Goal: Task Accomplishment & Management: Complete application form

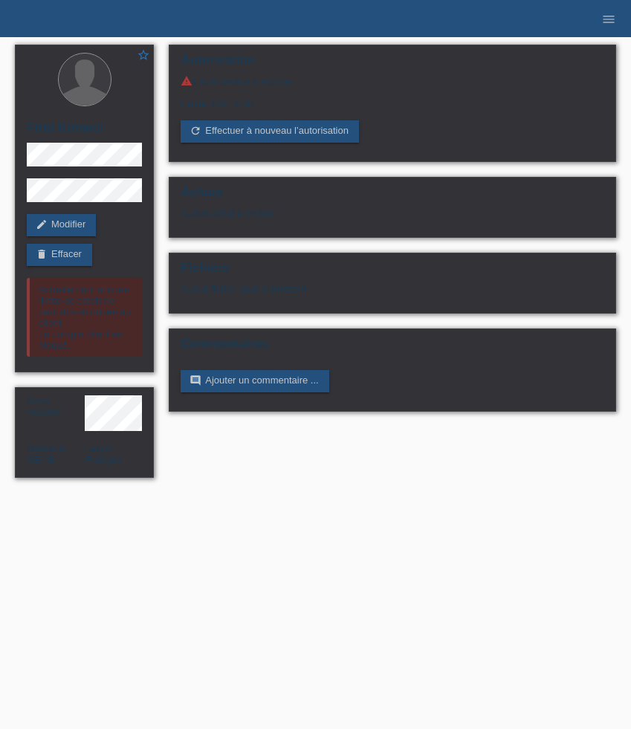
click at [604, 19] on icon "menu" at bounding box center [608, 19] width 15 height 15
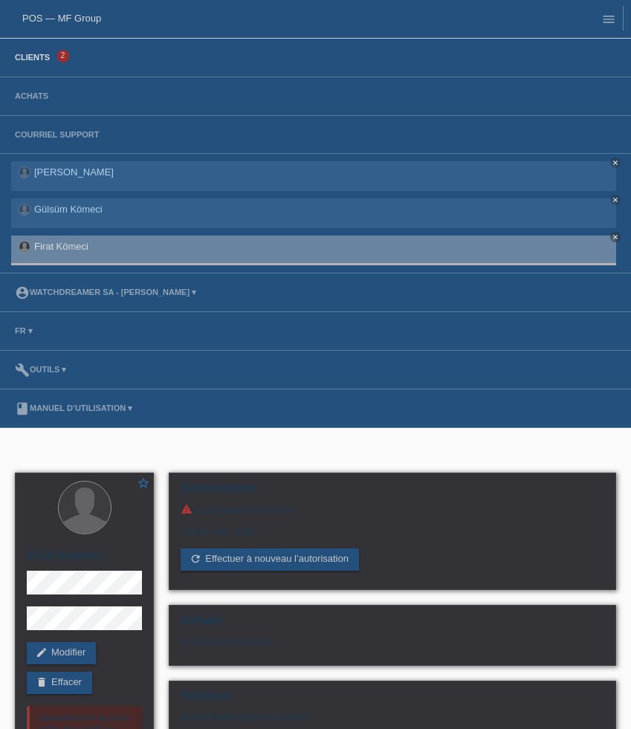
click at [39, 58] on link "Clients" at bounding box center [32, 57] width 50 height 9
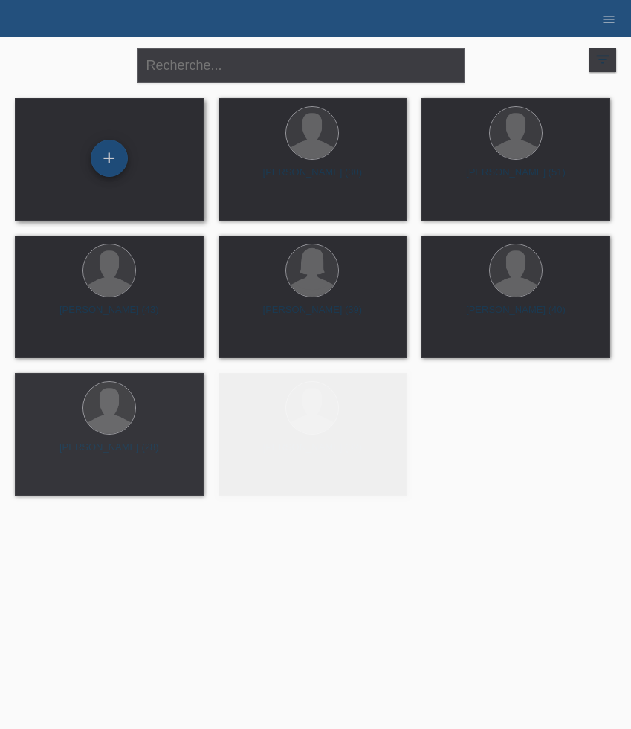
click at [106, 147] on div "+" at bounding box center [109, 158] width 37 height 37
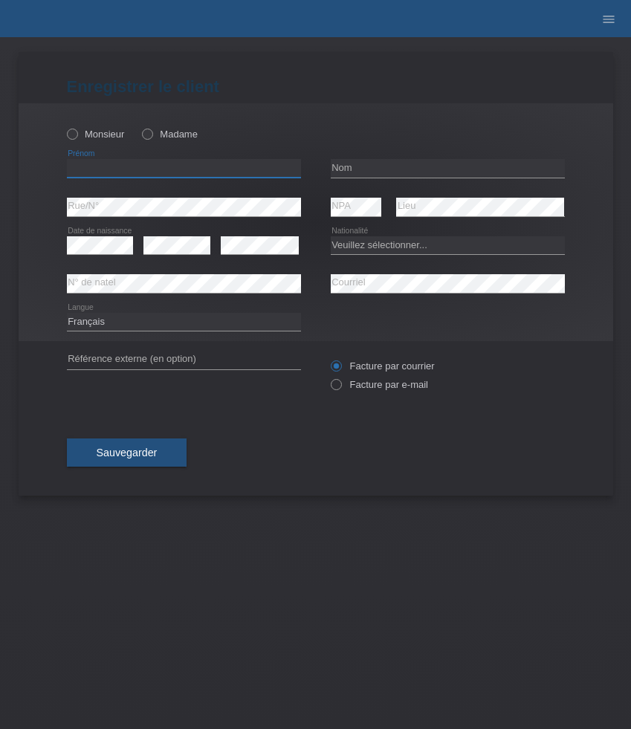
click at [147, 166] on input "text" at bounding box center [184, 168] width 234 height 19
paste input "522634"
type input "522634"
click at [170, 171] on input "text" at bounding box center [184, 168] width 234 height 19
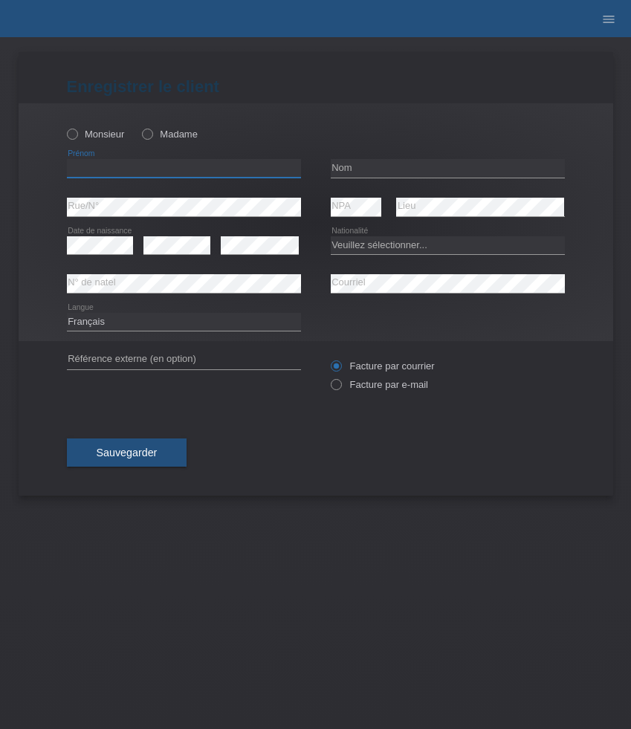
paste input "Amir"
type input "Amir"
click at [88, 140] on label "Monsieur" at bounding box center [96, 134] width 58 height 11
click at [77, 138] on input "Monsieur" at bounding box center [72, 134] width 10 height 10
radio input "true"
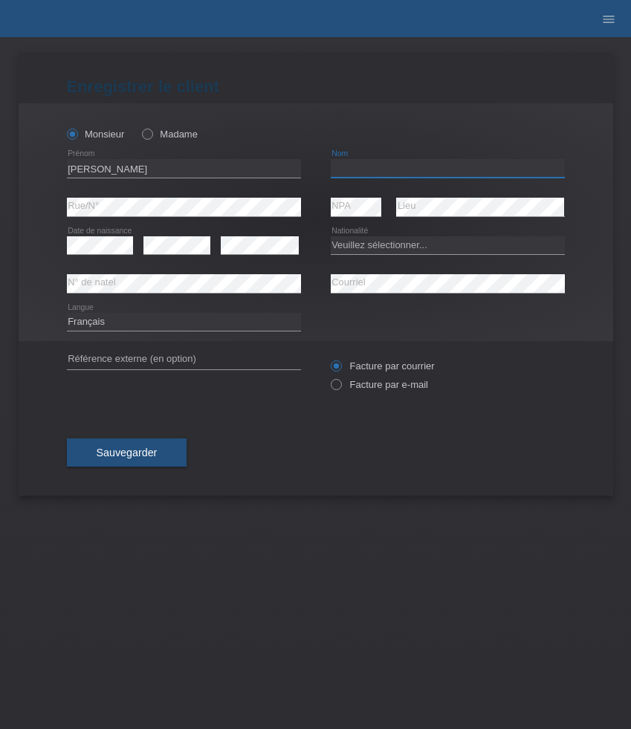
click at [404, 167] on input "text" at bounding box center [448, 168] width 234 height 19
paste input "Snodgrass"
type input "Snodgrass"
click at [387, 248] on select "Veuillez sélectionner... Suisse Allemagne Autriche Liechtenstein ------------ A…" at bounding box center [448, 245] width 234 height 18
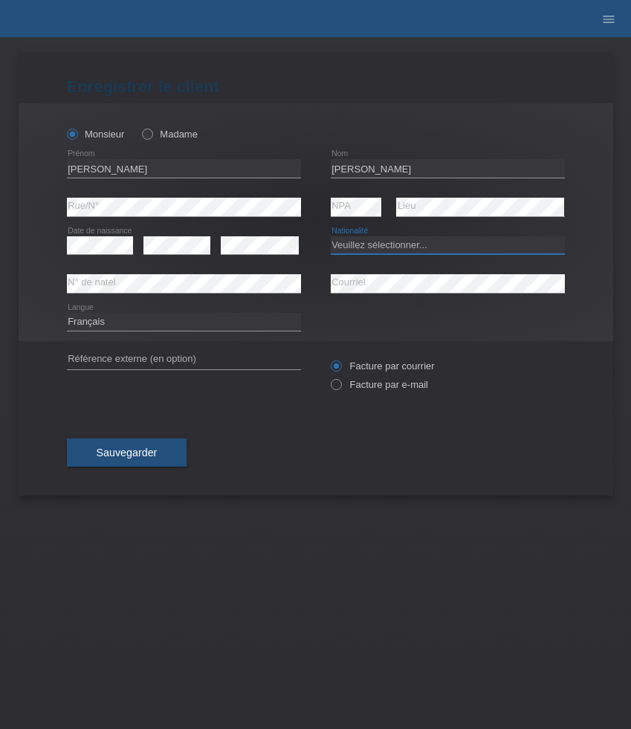
select select "CH"
click at [331, 236] on select "Veuillez sélectionner... Suisse Allemagne Autriche Liechtenstein ------------ A…" at bounding box center [448, 245] width 234 height 18
click at [193, 325] on select "Deutsch Français Italiano English" at bounding box center [184, 322] width 234 height 18
select select "de"
click at [67, 313] on select "Deutsch Français Italiano English" at bounding box center [184, 322] width 234 height 18
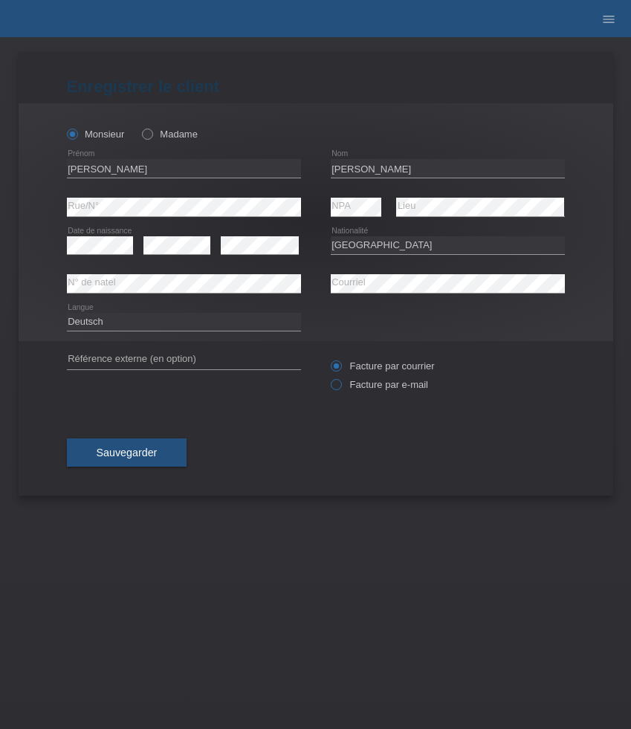
click at [357, 381] on label "Facture par e-mail" at bounding box center [379, 384] width 97 height 11
click at [341, 381] on input "Facture par e-mail" at bounding box center [336, 388] width 10 height 19
radio input "true"
click at [138, 453] on span "Sauvegarder" at bounding box center [127, 453] width 61 height 12
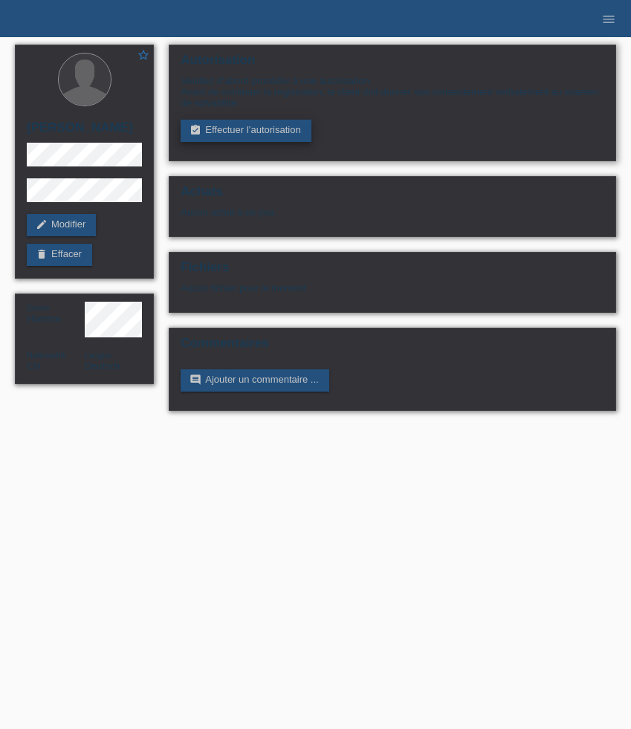
click at [257, 132] on link "assignment_turned_in Effectuer l’autorisation" at bounding box center [246, 131] width 130 height 22
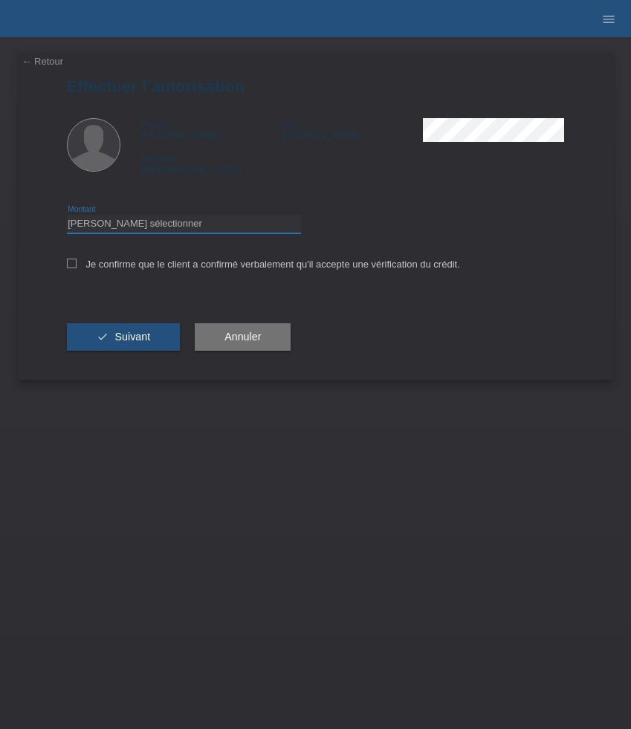
click at [231, 227] on select "Veuillez sélectionner CHF 1.00 - CHF 499.00 CHF 500.00 - CHF 1'999.00 CHF 2'000…" at bounding box center [184, 224] width 234 height 18
select select "3"
click at [67, 217] on select "Veuillez sélectionner CHF 1.00 - CHF 499.00 CHF 500.00 - CHF 1'999.00 CHF 2'000…" at bounding box center [184, 224] width 234 height 18
click at [200, 268] on label "Je confirme que le client a confirmé verbalement qu'il accepte une vérification…" at bounding box center [263, 264] width 393 height 11
click at [77, 268] on input "Je confirme que le client a confirmé verbalement qu'il accepte une vérification…" at bounding box center [72, 264] width 10 height 10
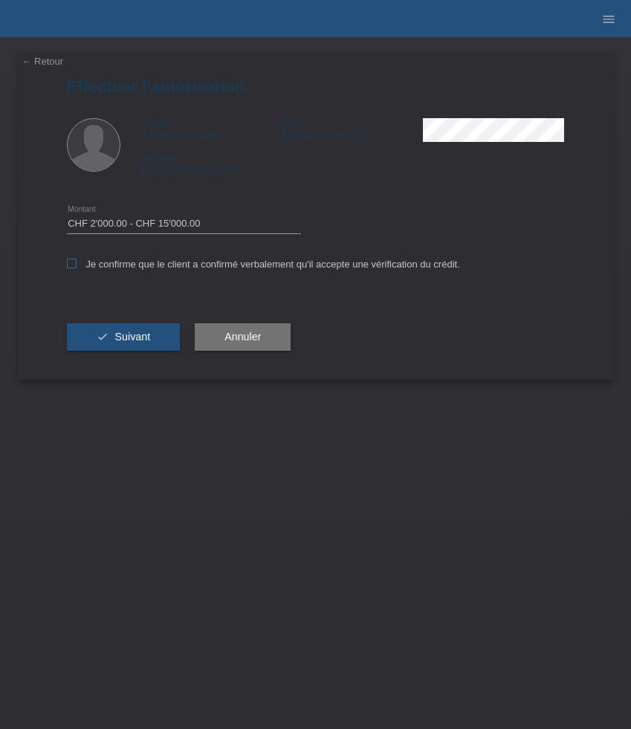
checkbox input "true"
click at [151, 335] on button "check Suivant" at bounding box center [124, 337] width 114 height 28
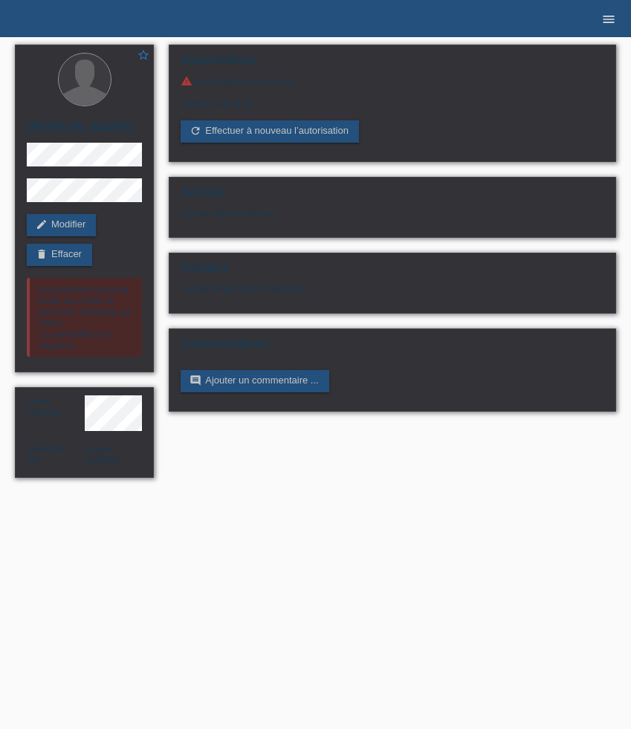
click at [596, 20] on link "menu" at bounding box center [609, 18] width 30 height 9
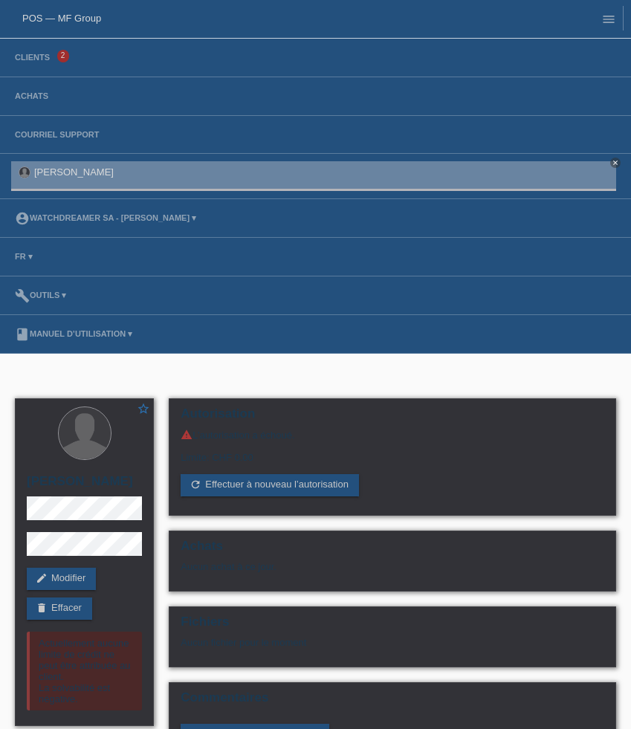
click at [46, 48] on li "Clients 2" at bounding box center [315, 58] width 631 height 39
click at [43, 55] on link "Clients" at bounding box center [32, 57] width 50 height 9
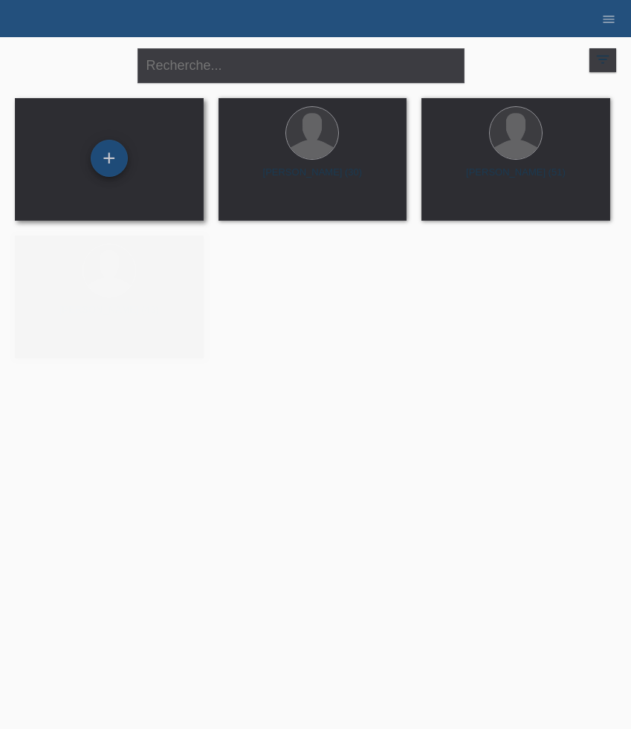
click at [107, 172] on div "+" at bounding box center [109, 158] width 37 height 37
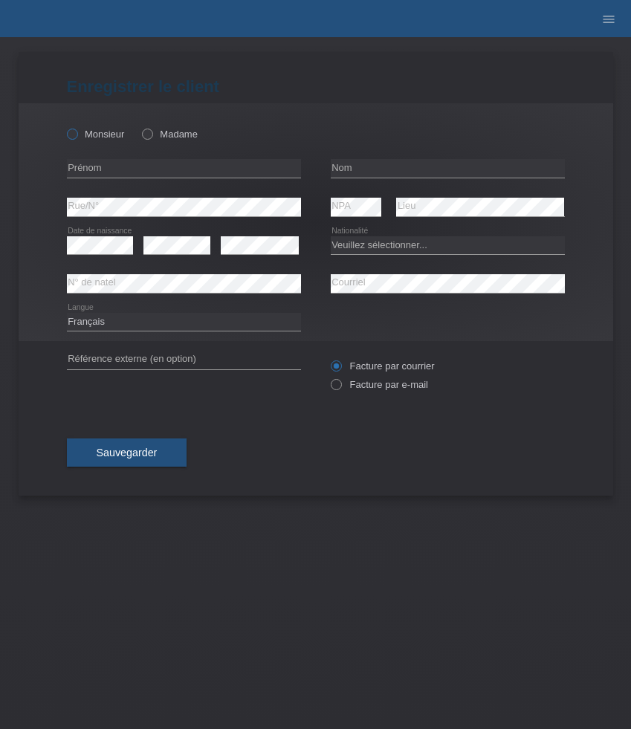
click at [112, 133] on label "Monsieur" at bounding box center [96, 134] width 58 height 11
click at [77, 133] on input "Monsieur" at bounding box center [72, 134] width 10 height 10
radio input "true"
click at [112, 164] on input "text" at bounding box center [184, 168] width 234 height 19
paste input "Amine"
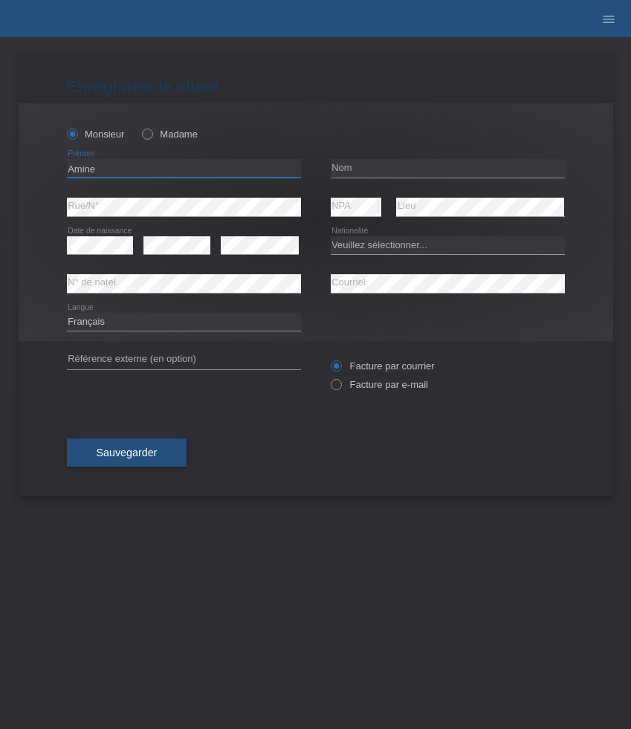
type input "Amine"
click at [367, 164] on input "text" at bounding box center [448, 168] width 234 height 19
paste input "Achab"
type input "Achab"
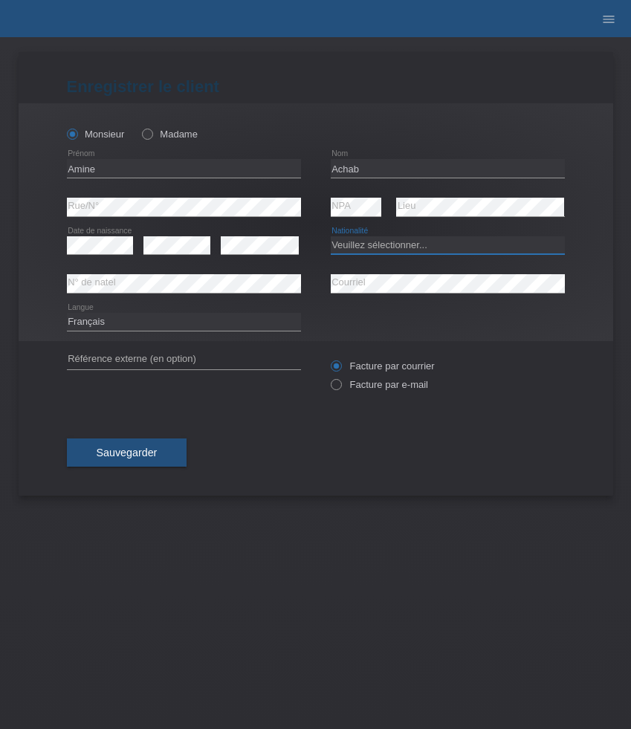
click at [358, 247] on select "Veuillez sélectionner... Suisse Allemagne Autriche Liechtenstein ------------ A…" at bounding box center [448, 245] width 234 height 18
select select "CH"
click at [331, 236] on select "Veuillez sélectionner... Suisse Allemagne Autriche Liechtenstein ------------ A…" at bounding box center [448, 245] width 234 height 18
click at [373, 394] on div "Facture par courrier Facture par e-mail" at bounding box center [448, 375] width 234 height 37
click at [359, 390] on label "Facture par e-mail" at bounding box center [379, 384] width 97 height 11
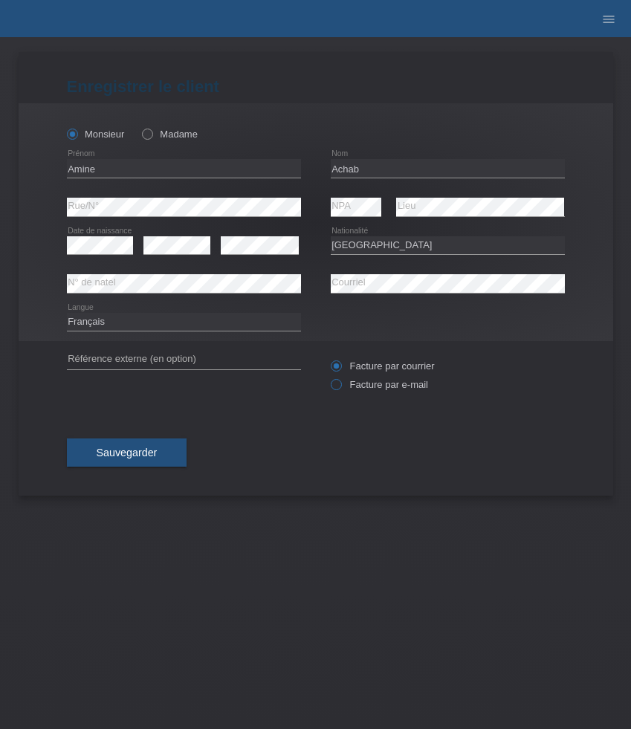
click at [341, 390] on input "Facture par e-mail" at bounding box center [336, 388] width 10 height 19
radio input "true"
click at [161, 455] on button "Sauvegarder" at bounding box center [127, 453] width 120 height 28
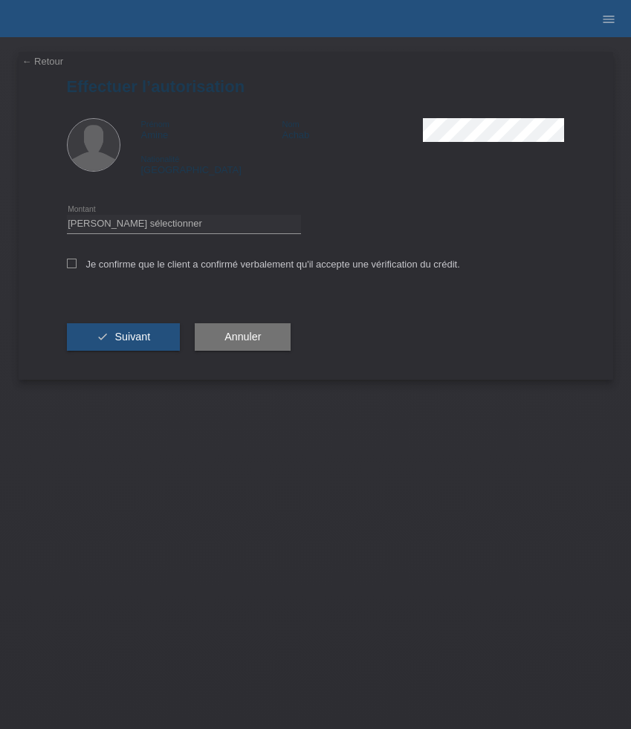
click at [210, 236] on div "Veuillez sélectionner CHF 1.00 - CHF 499.00 CHF 500.00 - CHF 1'999.00 CHF 2'000…" at bounding box center [184, 224] width 234 height 38
click at [210, 230] on select "Veuillez sélectionner CHF 1.00 - CHF 499.00 CHF 500.00 - CHF 1'999.00 CHF 2'000…" at bounding box center [184, 224] width 234 height 18
select select "3"
click at [67, 217] on select "Veuillez sélectionner CHF 1.00 - CHF 499.00 CHF 500.00 - CHF 1'999.00 CHF 2'000…" at bounding box center [184, 224] width 234 height 18
click at [130, 268] on label "Je confirme que le client a confirmé verbalement qu'il accepte une vérification…" at bounding box center [263, 264] width 393 height 11
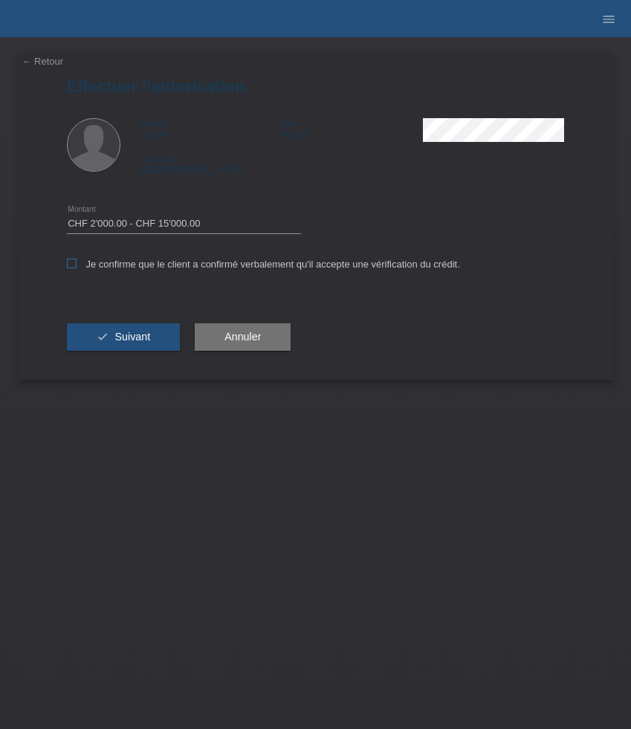
click at [77, 268] on input "Je confirme que le client a confirmé verbalement qu'il accepte une vérification…" at bounding box center [72, 264] width 10 height 10
checkbox input "true"
click at [130, 338] on span "Suivant" at bounding box center [132, 337] width 36 height 12
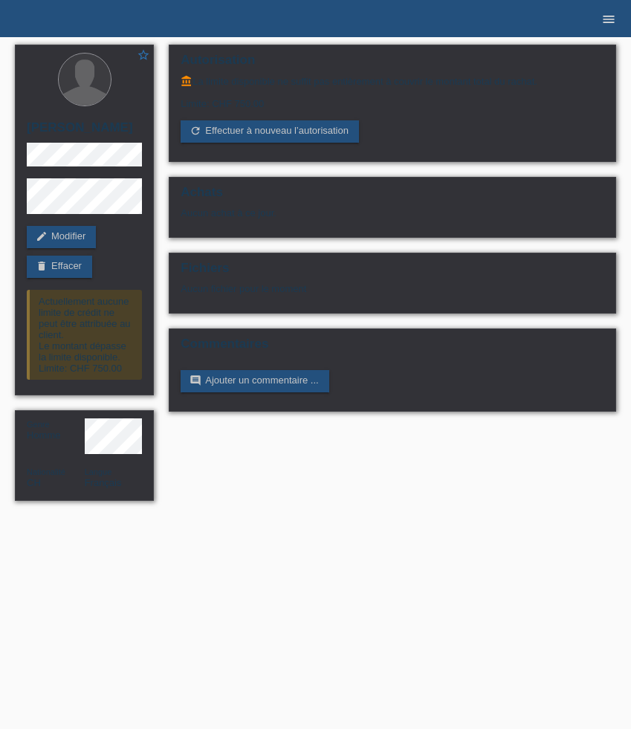
click at [616, 22] on link "menu" at bounding box center [609, 18] width 30 height 9
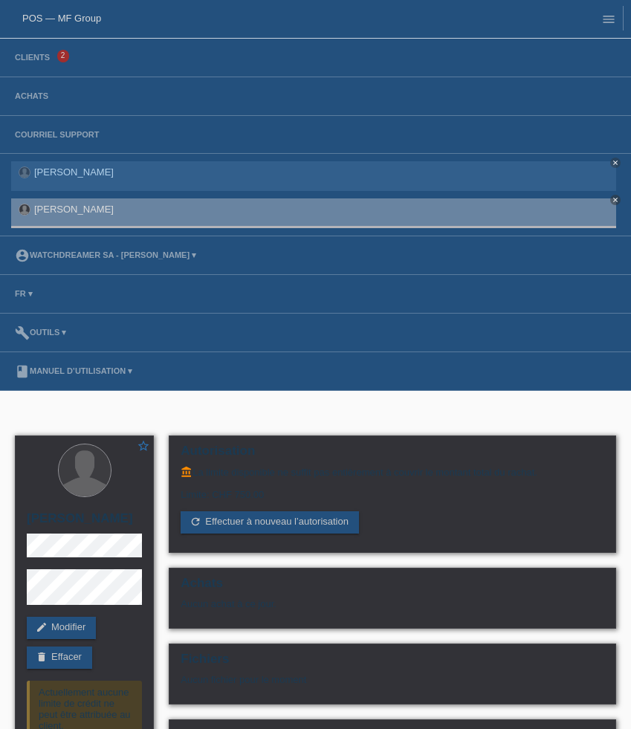
click at [44, 50] on li "Clients 2" at bounding box center [315, 58] width 631 height 39
click at [41, 59] on link "Clients" at bounding box center [32, 57] width 50 height 9
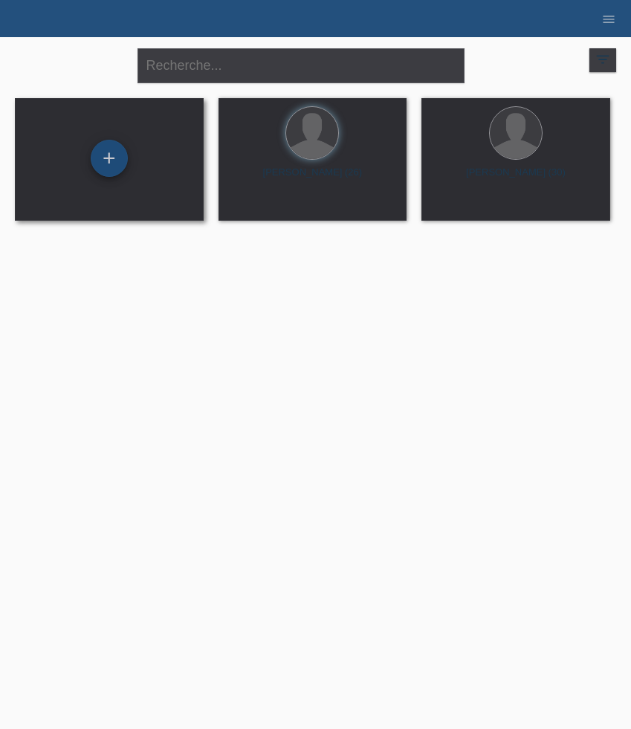
click at [109, 160] on div "+" at bounding box center [109, 158] width 37 height 37
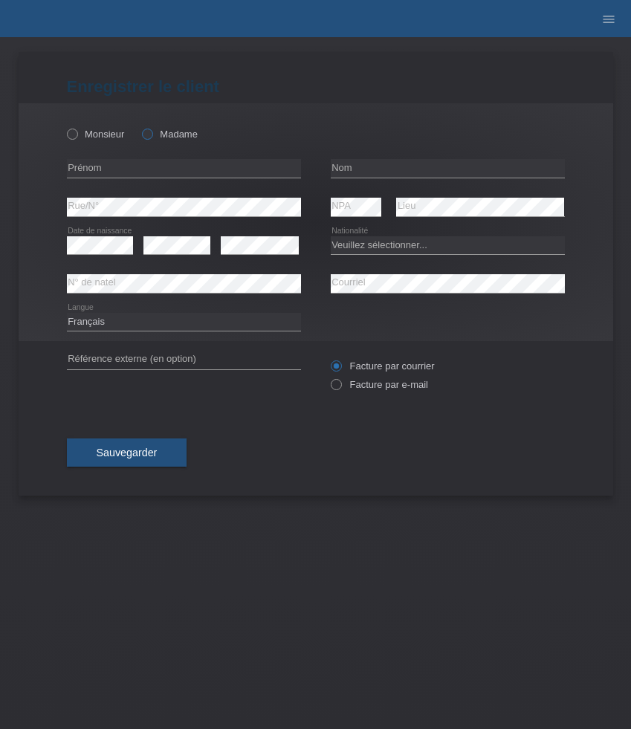
click at [173, 129] on label "Madame" at bounding box center [170, 134] width 56 height 11
click at [152, 129] on input "Madame" at bounding box center [147, 134] width 10 height 10
radio input "true"
click at [173, 135] on label "Madame" at bounding box center [170, 134] width 56 height 11
click at [152, 135] on input "Madame" at bounding box center [147, 134] width 10 height 10
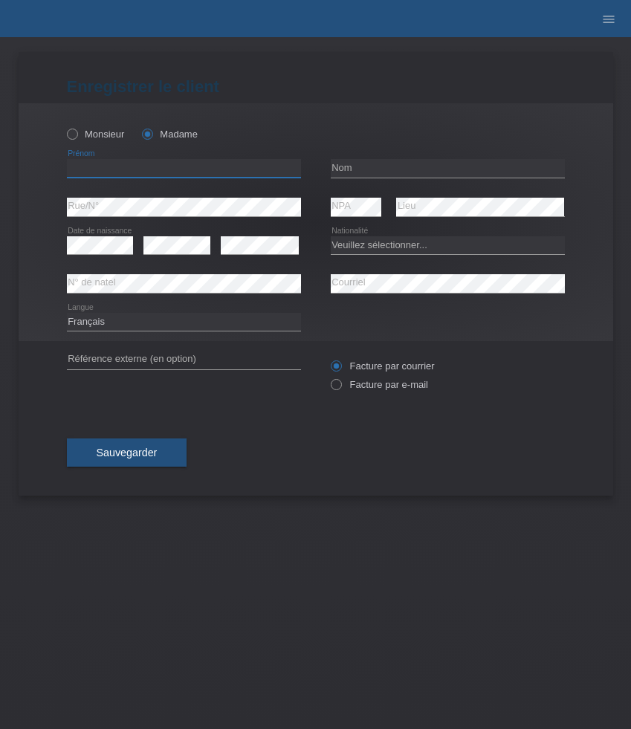
click at [194, 163] on input "text" at bounding box center [184, 168] width 234 height 19
paste input "Aida"
type input "Aida"
click at [380, 173] on input "text" at bounding box center [448, 168] width 234 height 19
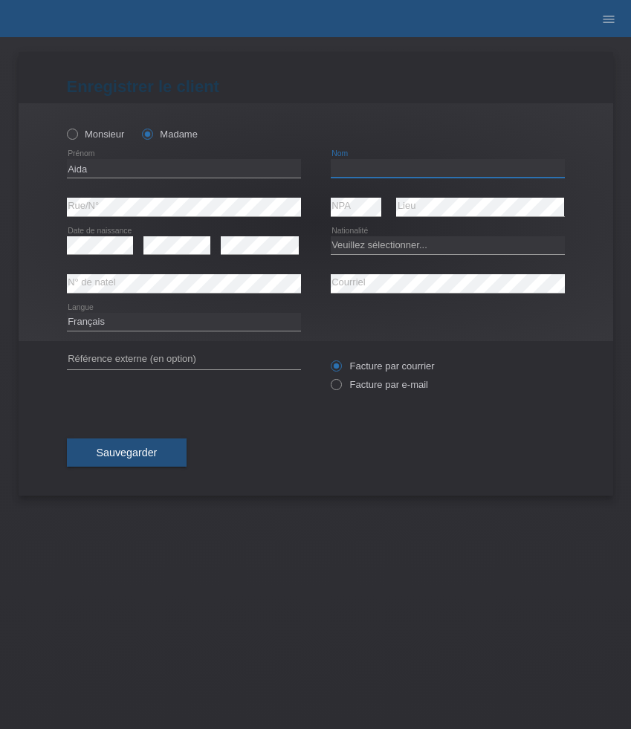
click at [380, 173] on input "text" at bounding box center [448, 168] width 234 height 19
paste input "[PERSON_NAME]"
type input "[PERSON_NAME]"
click at [120, 256] on div "error Date de naissance" at bounding box center [100, 246] width 67 height 38
click at [115, 254] on icon at bounding box center [100, 254] width 67 height 1
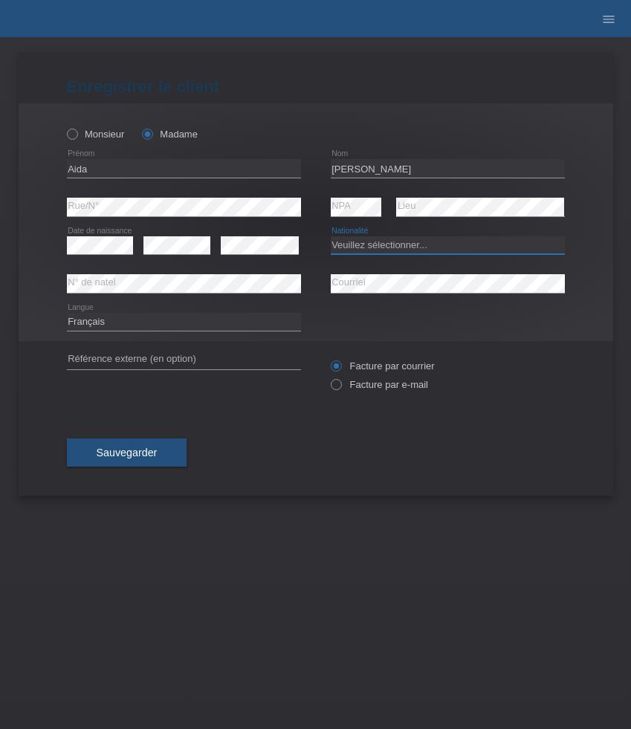
click at [453, 242] on select "Veuillez sélectionner... [GEOGRAPHIC_DATA] [GEOGRAPHIC_DATA] [GEOGRAPHIC_DATA] …" at bounding box center [448, 245] width 234 height 18
select select "BA"
click at [331, 236] on select "Veuillez sélectionner... [GEOGRAPHIC_DATA] [GEOGRAPHIC_DATA] [GEOGRAPHIC_DATA] …" at bounding box center [448, 245] width 234 height 18
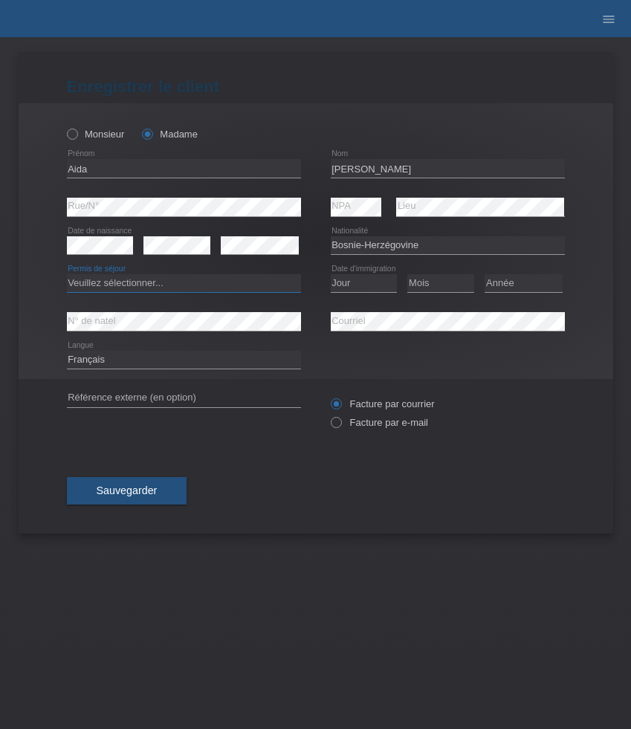
click at [205, 280] on select "Veuillez sélectionner... C B B - Statut de réfugié Autre" at bounding box center [184, 283] width 234 height 18
select select "C"
click at [67, 275] on select "Veuillez sélectionner... C B B - Statut de réfugié Autre" at bounding box center [184, 283] width 234 height 18
click at [376, 283] on select "Jour 01 02 03 04 05 06 07 08 09 10 11" at bounding box center [364, 283] width 67 height 18
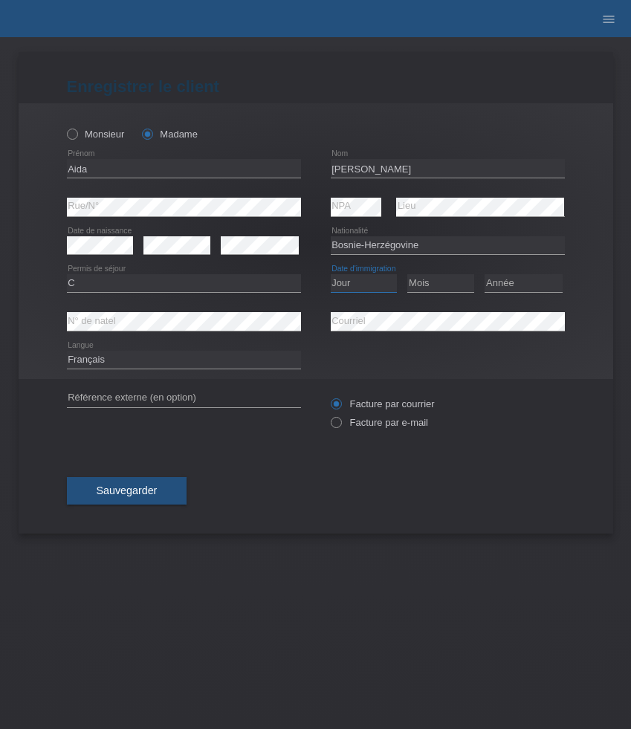
click at [376, 283] on select "Jour 01 02 03 04 05 06 07 08 09 10 11" at bounding box center [364, 283] width 67 height 18
select select "03"
click at [331, 275] on select "Jour 01 02 03 04 05 06 07 08 09 10 11" at bounding box center [364, 283] width 67 height 18
click at [446, 283] on select "Mois 01 02 03 04 05 06 07 08 09 10 11" at bounding box center [440, 283] width 67 height 18
select select "01"
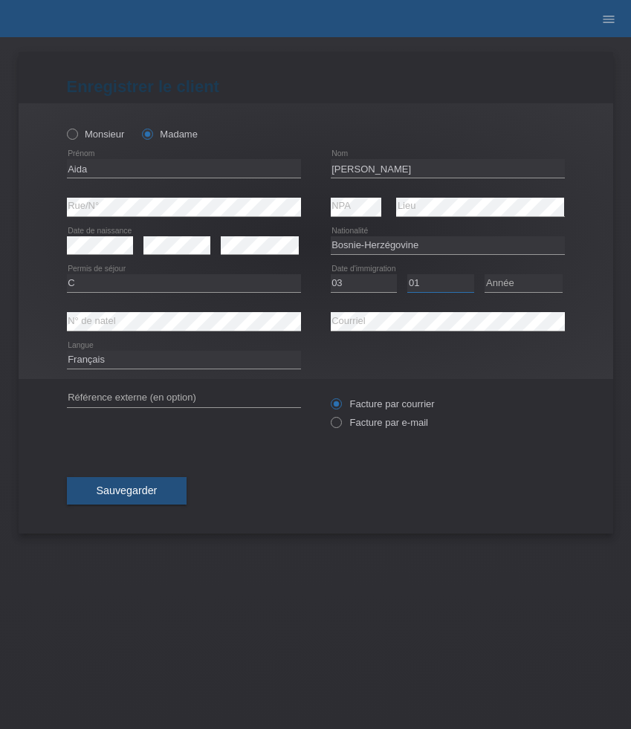
click at [407, 275] on select "Mois 01 02 03 04 05 06 07 08 09 10 11" at bounding box center [440, 283] width 67 height 18
click at [515, 277] on select "Année 2025 2024 2023 2022 2021 2020 2019 2018 2017 2016 2015 2014 2013 2012 201…" at bounding box center [524, 283] width 78 height 18
select select "1993"
click at [485, 275] on select "Année 2025 2024 2023 2022 2021 2020 2019 2018 2017 2016 2015 2014 2013 2012 201…" at bounding box center [524, 283] width 78 height 18
click at [200, 364] on select "Deutsch Français Italiano English" at bounding box center [184, 360] width 234 height 18
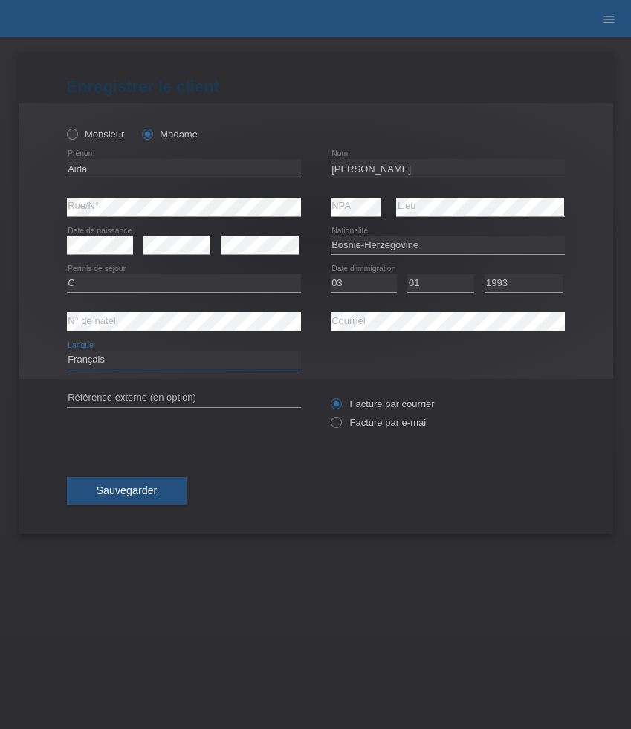
select select "de"
click at [67, 352] on select "Deutsch Français Italiano English" at bounding box center [184, 360] width 234 height 18
click at [370, 425] on label "Facture par e-mail" at bounding box center [379, 422] width 97 height 11
click at [341, 425] on input "Facture par e-mail" at bounding box center [336, 426] width 10 height 19
radio input "true"
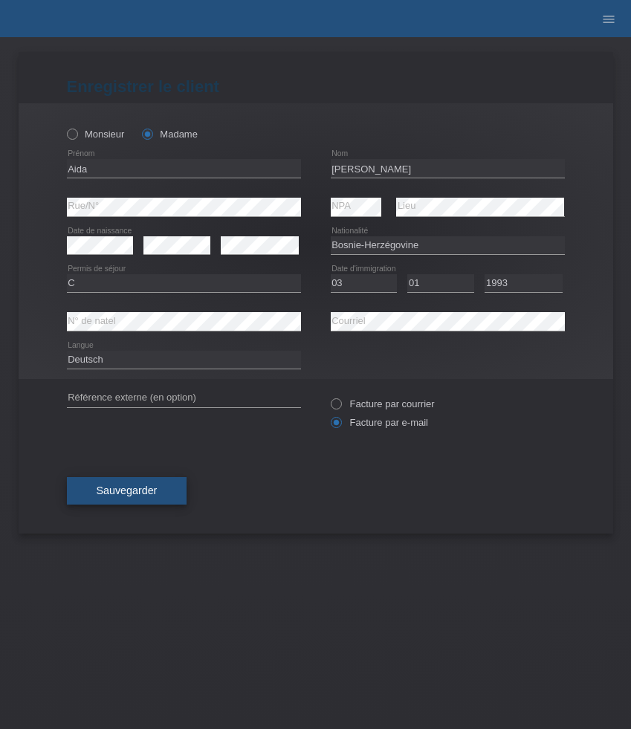
click at [118, 489] on span "Sauvegarder" at bounding box center [127, 491] width 61 height 12
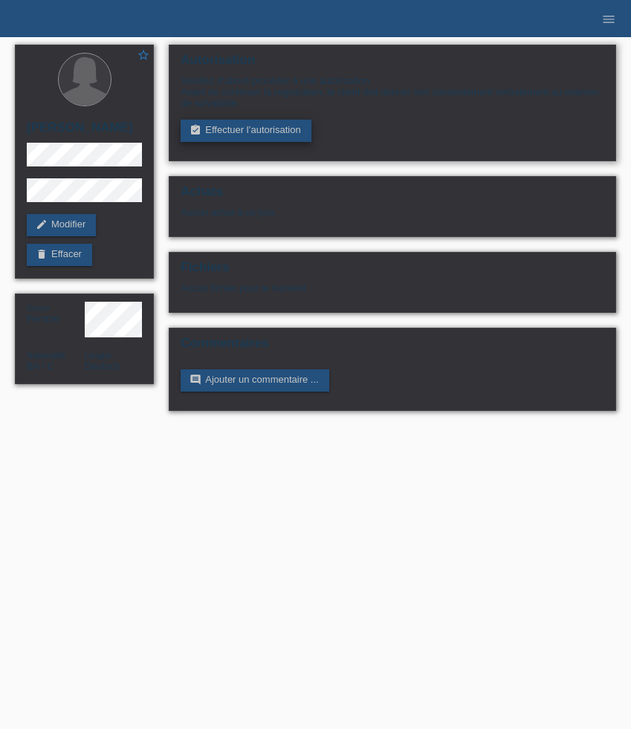
click at [233, 131] on link "assignment_turned_in Effectuer l’autorisation" at bounding box center [246, 131] width 130 height 22
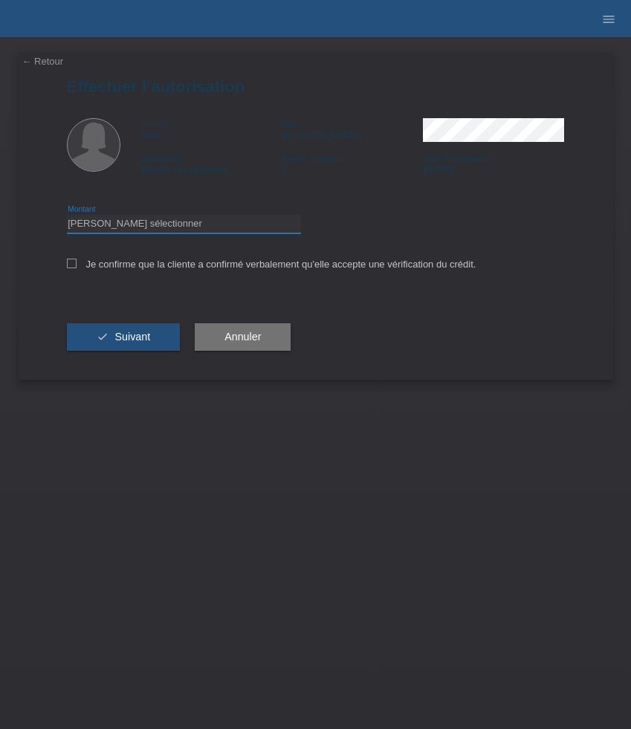
click at [218, 222] on select "Veuillez sélectionner CHF 1.00 - CHF 499.00 CHF 500.00 - CHF 1'999.00 CHF 2'000…" at bounding box center [184, 224] width 234 height 18
select select "3"
click at [67, 217] on select "Veuillez sélectionner CHF 1.00 - CHF 499.00 CHF 500.00 - CHF 1'999.00 CHF 2'000…" at bounding box center [184, 224] width 234 height 18
click at [170, 267] on label "Je confirme que la cliente a confirmé verbalement qu'elle accepte une vérificat…" at bounding box center [272, 264] width 410 height 11
click at [77, 267] on input "Je confirme que la cliente a confirmé verbalement qu'elle accepte une vérificat…" at bounding box center [72, 264] width 10 height 10
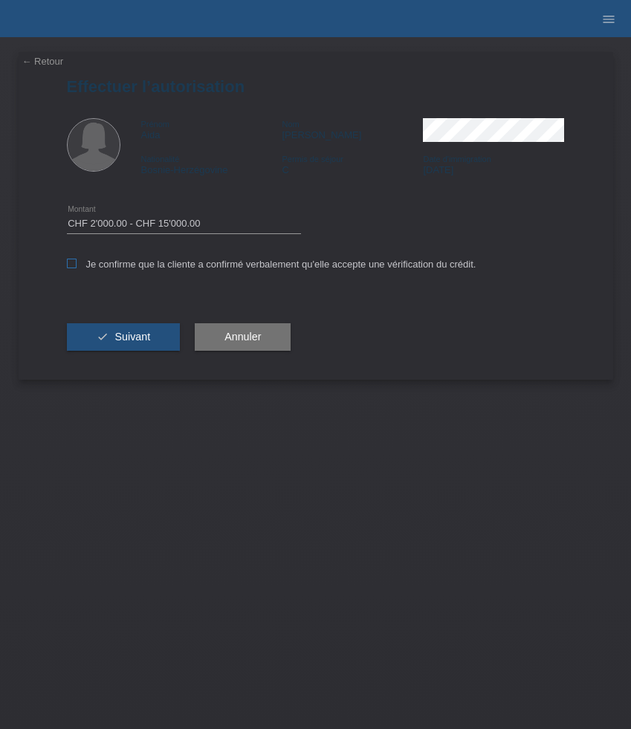
checkbox input "true"
click at [136, 341] on span "Suivant" at bounding box center [132, 337] width 36 height 12
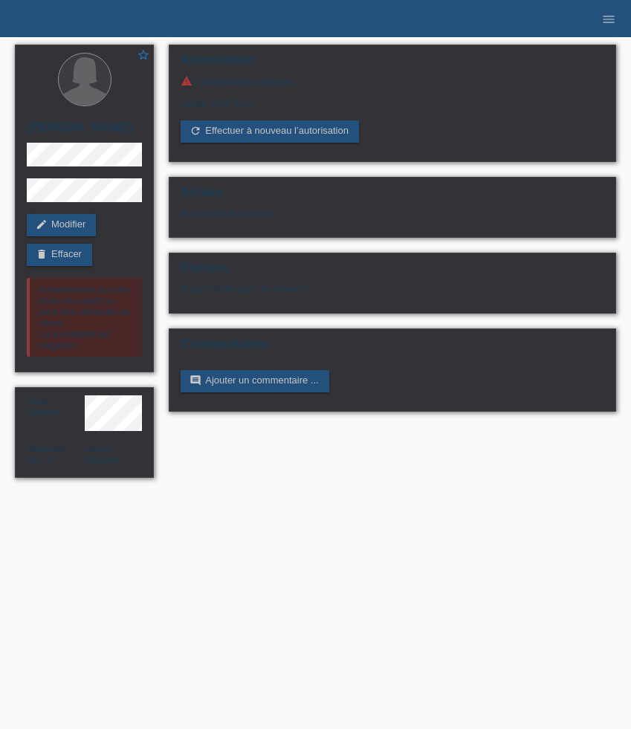
click at [598, 26] on li "menu" at bounding box center [609, 19] width 30 height 38
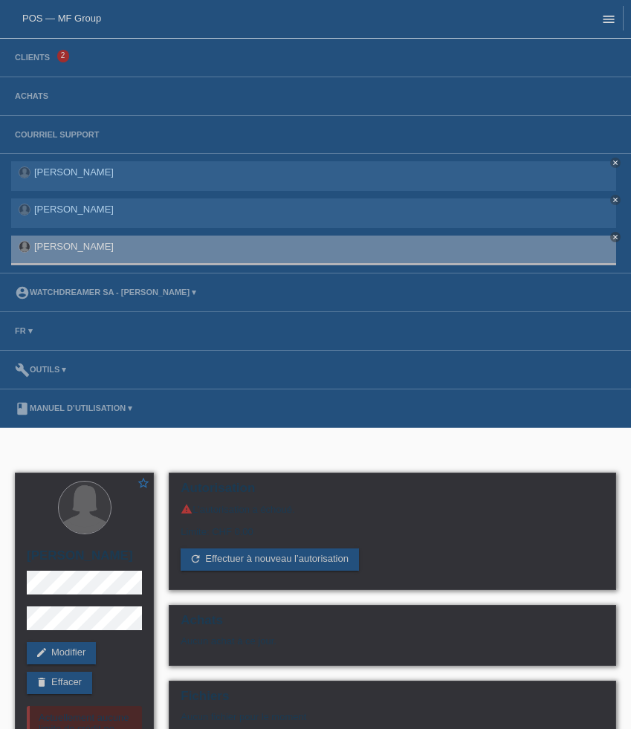
click at [612, 23] on icon "menu" at bounding box center [608, 19] width 15 height 15
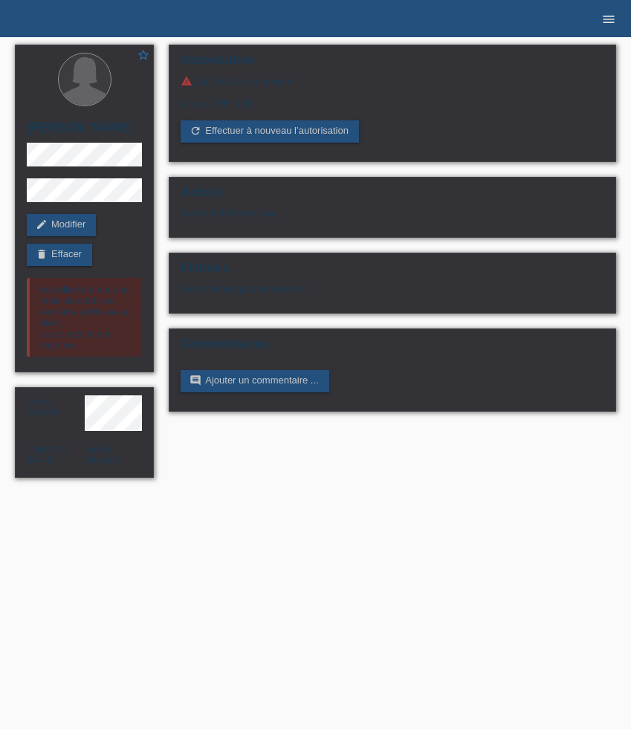
click at [608, 25] on icon "menu" at bounding box center [608, 19] width 15 height 15
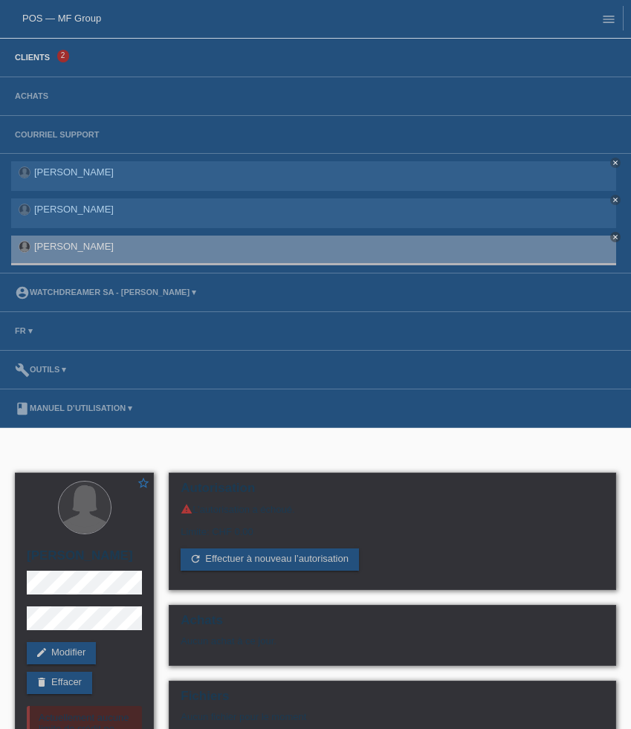
click at [46, 62] on link "Clients" at bounding box center [32, 57] width 50 height 9
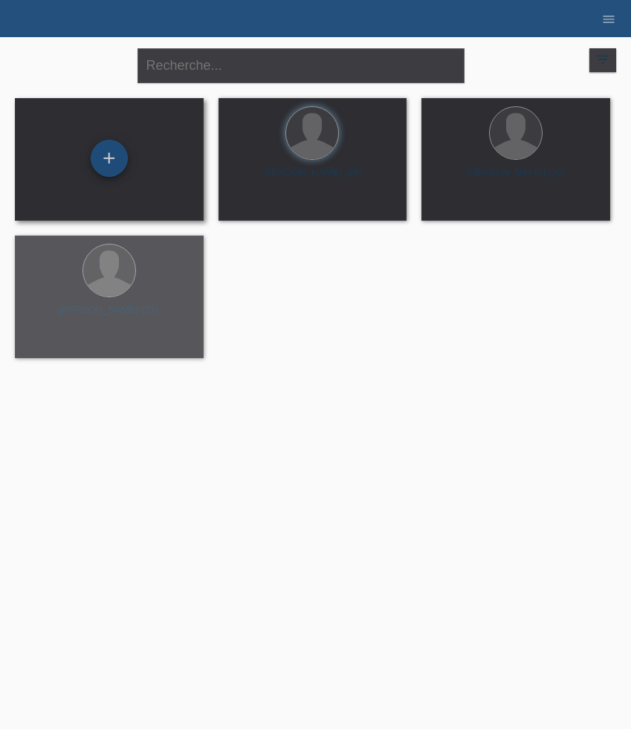
click at [112, 165] on div "+" at bounding box center [109, 158] width 37 height 37
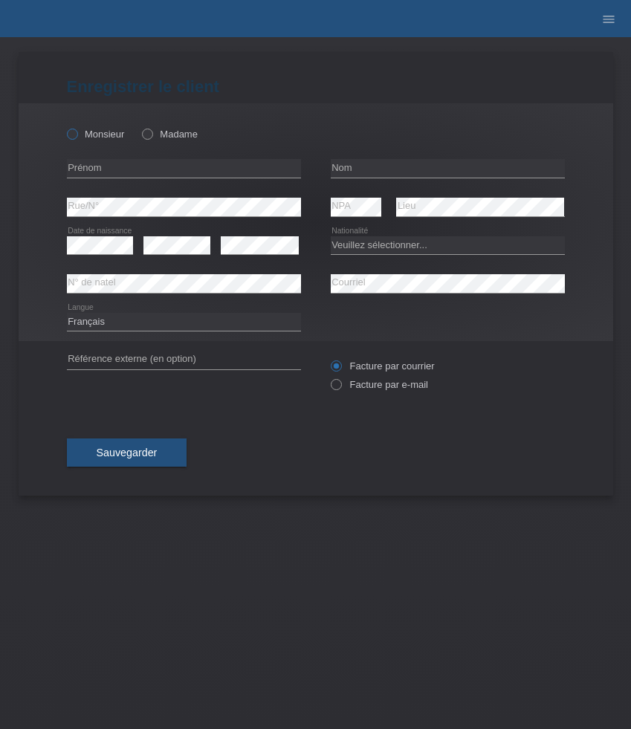
click at [94, 135] on label "Monsieur" at bounding box center [96, 134] width 58 height 11
click at [77, 135] on input "Monsieur" at bounding box center [72, 134] width 10 height 10
radio input "true"
click at [161, 164] on input "text" at bounding box center [184, 168] width 234 height 19
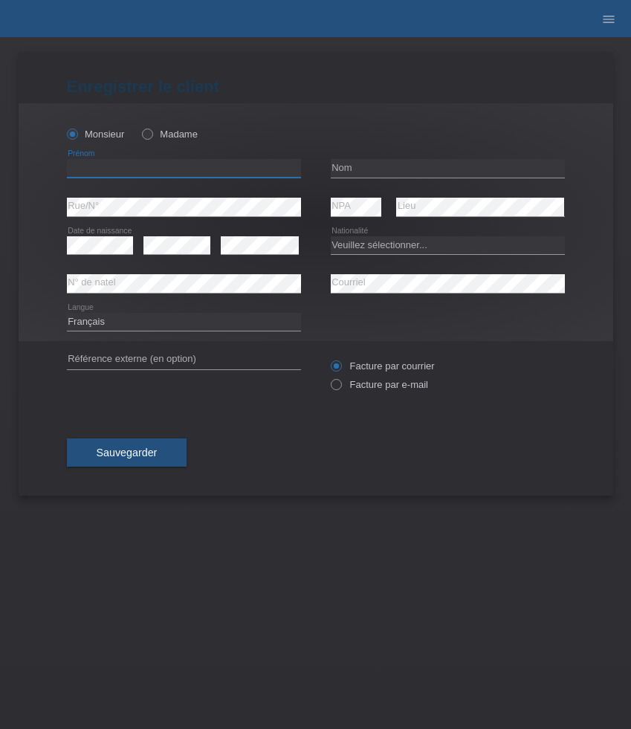
paste input "Skander"
type input "Skander"
click at [372, 177] on input "text" at bounding box center [448, 168] width 234 height 19
paste input "Rouissi"
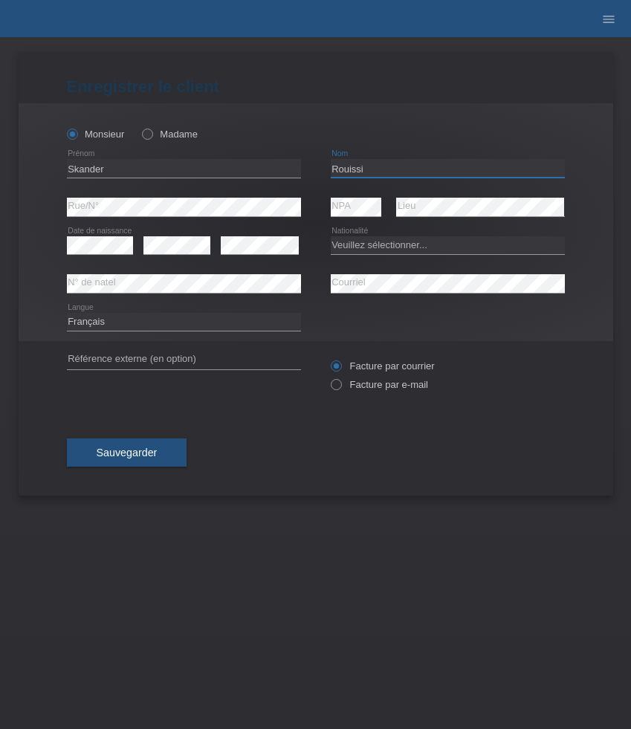
type input "Rouissi"
click at [380, 244] on select "Veuillez sélectionner... Suisse Allemagne Autriche Liechtenstein ------------ A…" at bounding box center [448, 245] width 234 height 18
select select "TN"
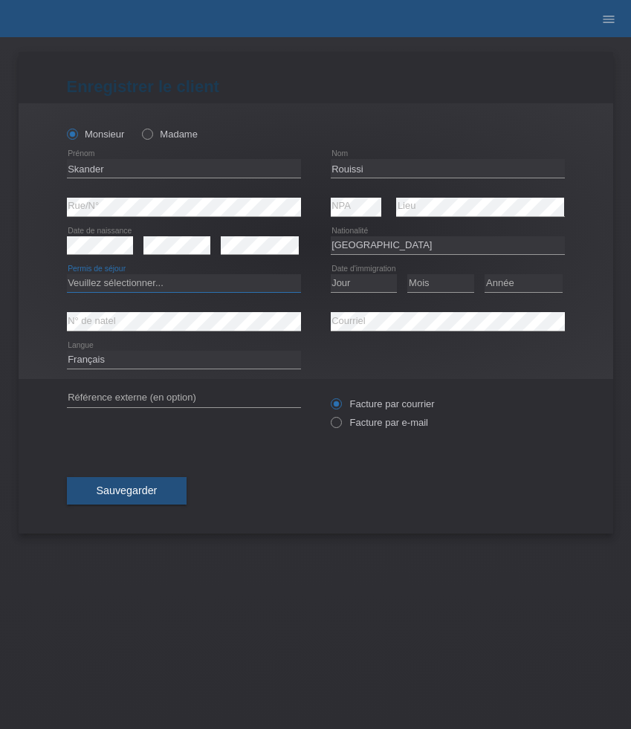
click at [227, 275] on select "Veuillez sélectionner... C B B - Statut de réfugié Autre" at bounding box center [184, 283] width 234 height 18
select select "B"
click at [67, 275] on select "Veuillez sélectionner... C B B - Statut de réfugié Autre" at bounding box center [184, 283] width 234 height 18
click at [375, 291] on select "Jour 01 02 03 04 05 06 07 08 09 10 11" at bounding box center [364, 283] width 67 height 18
select select "14"
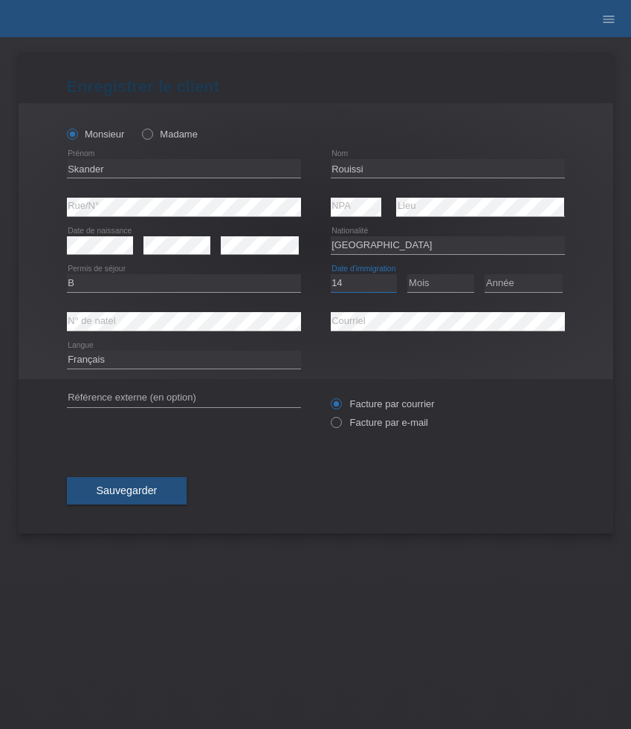
click at [331, 275] on select "Jour 01 02 03 04 05 06 07 08 09 10 11" at bounding box center [364, 283] width 67 height 18
click at [439, 289] on select "Mois 01 02 03 04 05 06 07 08 09 10 11" at bounding box center [440, 283] width 67 height 18
select select "02"
click at [407, 275] on select "Mois 01 02 03 04 05 06 07 08 09 10 11" at bounding box center [440, 283] width 67 height 18
click at [528, 278] on select "Année 2025 2024 2023 2022 2021 2020 2019 2018 2017 2016 2015 2014 2013 2012 201…" at bounding box center [524, 283] width 78 height 18
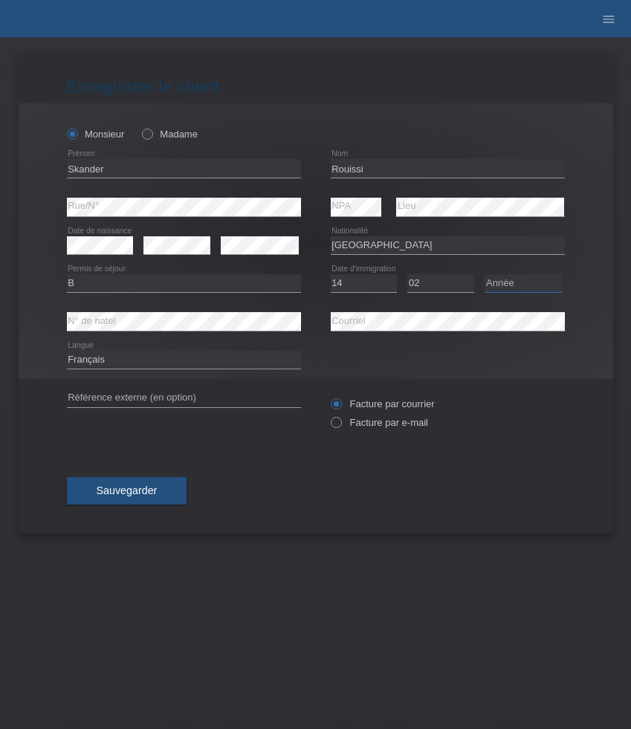
select select "2011"
click at [485, 275] on select "Année 2025 2024 2023 2022 2021 2020 2019 2018 2017 2016 2015 2014 2013 2012 201…" at bounding box center [524, 283] width 78 height 18
click at [149, 492] on span "Sauvegarder" at bounding box center [127, 491] width 61 height 12
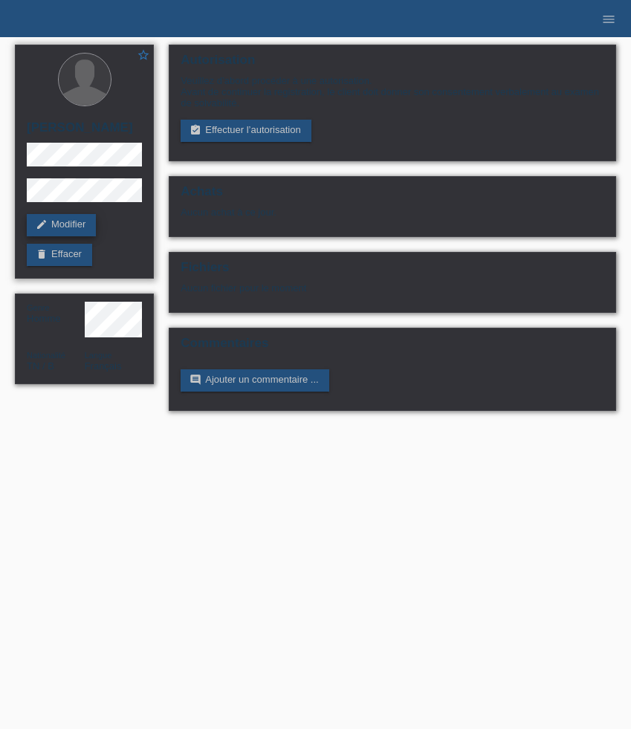
click at [83, 227] on link "edit Modifier" at bounding box center [61, 225] width 69 height 22
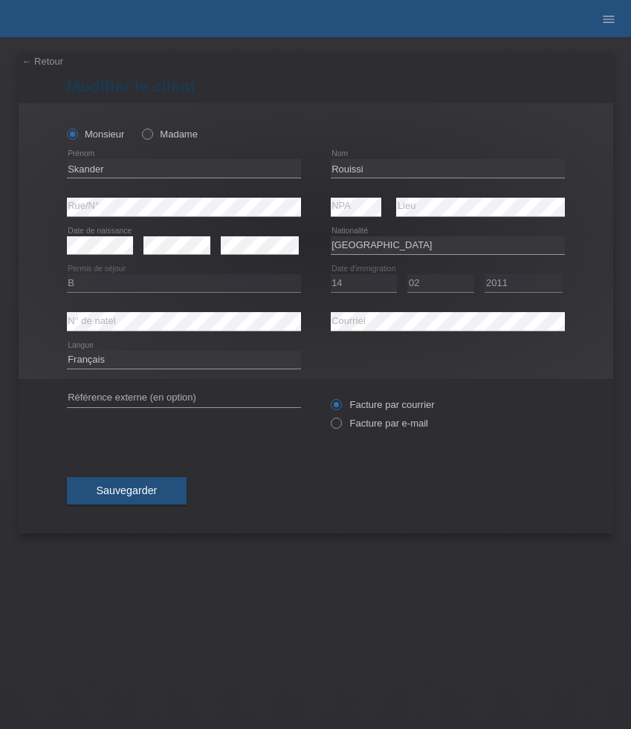
select select "TN"
select select "B"
select select "14"
select select "02"
select select "2011"
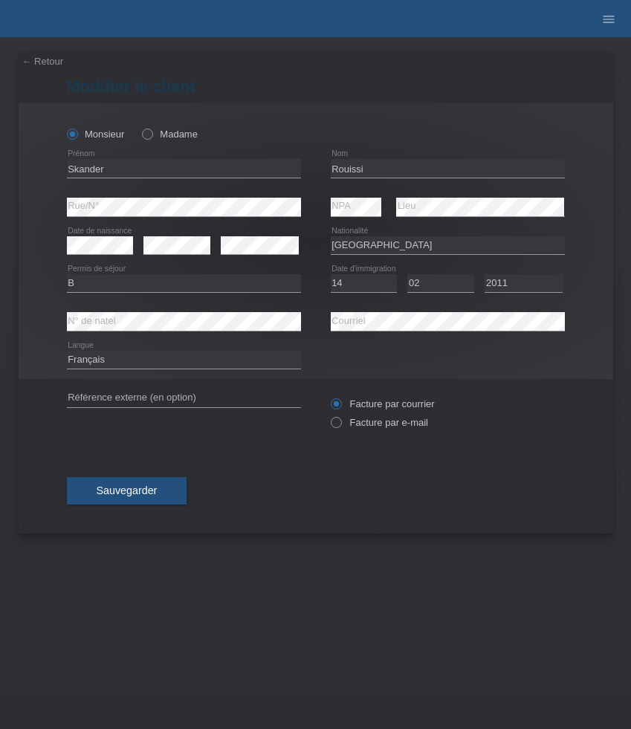
click at [369, 418] on div "Facture par courrier Facture par e-mail" at bounding box center [448, 413] width 234 height 37
click at [369, 422] on label "Facture par e-mail" at bounding box center [379, 422] width 97 height 11
click at [341, 422] on input "Facture par e-mail" at bounding box center [336, 426] width 10 height 19
radio input "true"
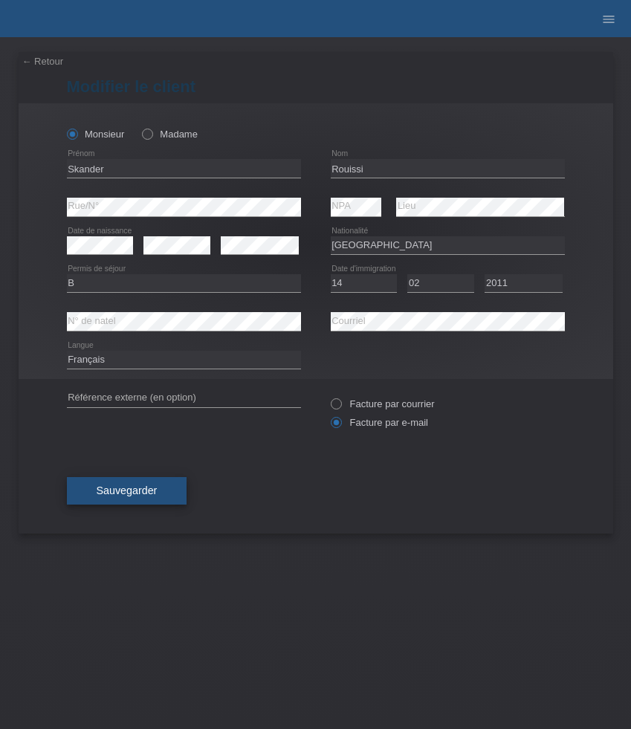
click at [129, 494] on span "Sauvegarder" at bounding box center [127, 491] width 61 height 12
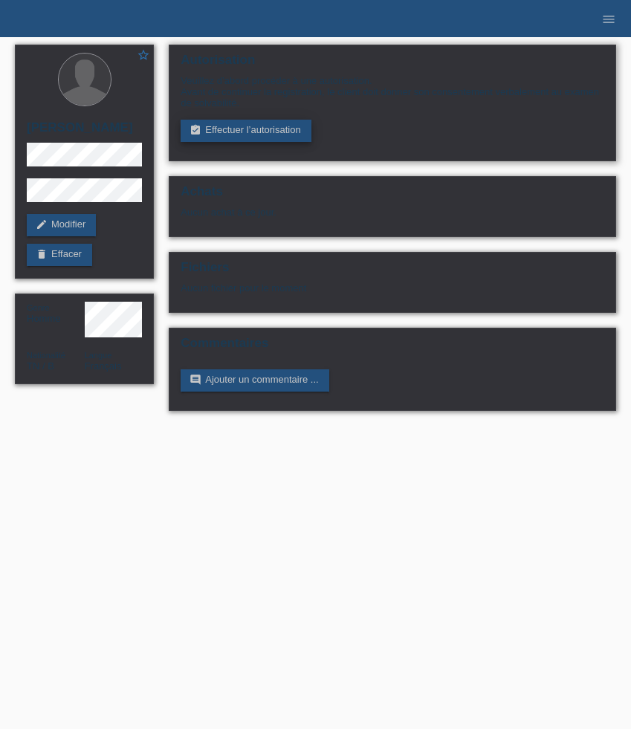
click at [218, 138] on link "assignment_turned_in Effectuer l’autorisation" at bounding box center [246, 131] width 130 height 22
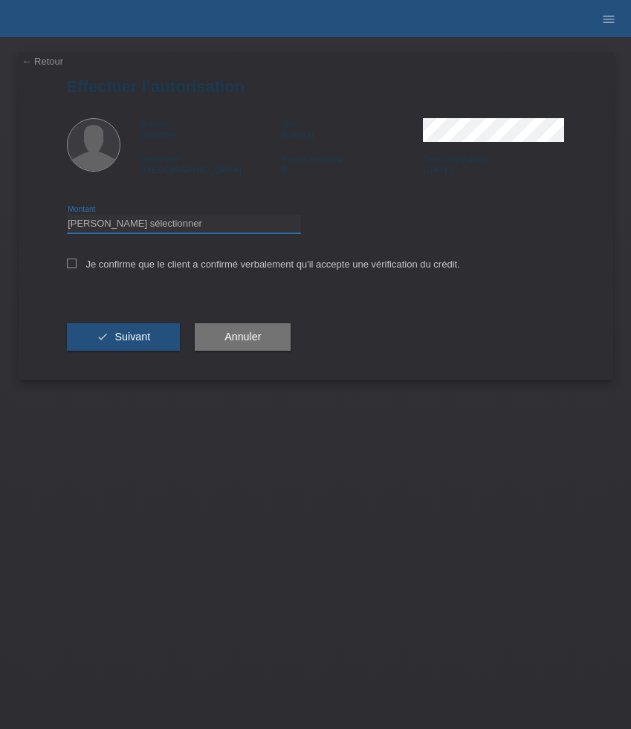
click at [233, 229] on select "Veuillez sélectionner CHF 1.00 - CHF 499.00 CHF 500.00 - CHF 1'999.00 CHF 2'000…" at bounding box center [184, 224] width 234 height 18
select select "3"
click at [67, 217] on select "Veuillez sélectionner CHF 1.00 - CHF 499.00 CHF 500.00 - CHF 1'999.00 CHF 2'000…" at bounding box center [184, 224] width 234 height 18
click at [191, 264] on label "Je confirme que le client a confirmé verbalement qu'il accepte une vérification…" at bounding box center [263, 264] width 393 height 11
click at [77, 264] on input "Je confirme que le client a confirmé verbalement qu'il accepte une vérification…" at bounding box center [72, 264] width 10 height 10
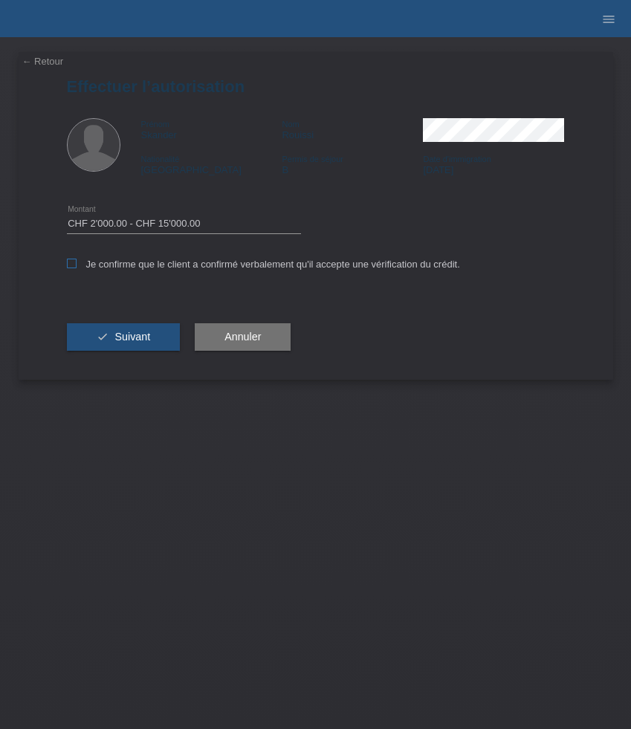
checkbox input "true"
click at [104, 367] on div "check Suivant" at bounding box center [124, 337] width 114 height 86
click at [117, 343] on span "Suivant" at bounding box center [132, 337] width 36 height 12
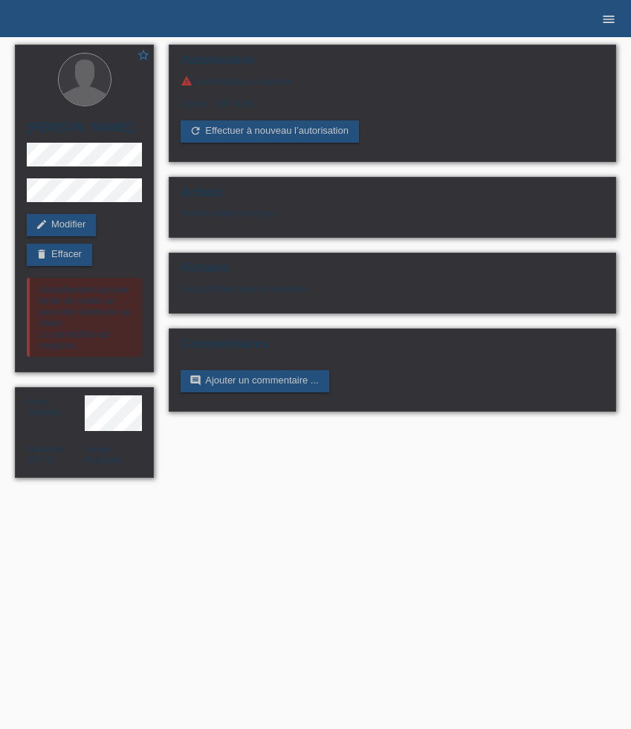
click at [610, 20] on icon "menu" at bounding box center [608, 19] width 15 height 15
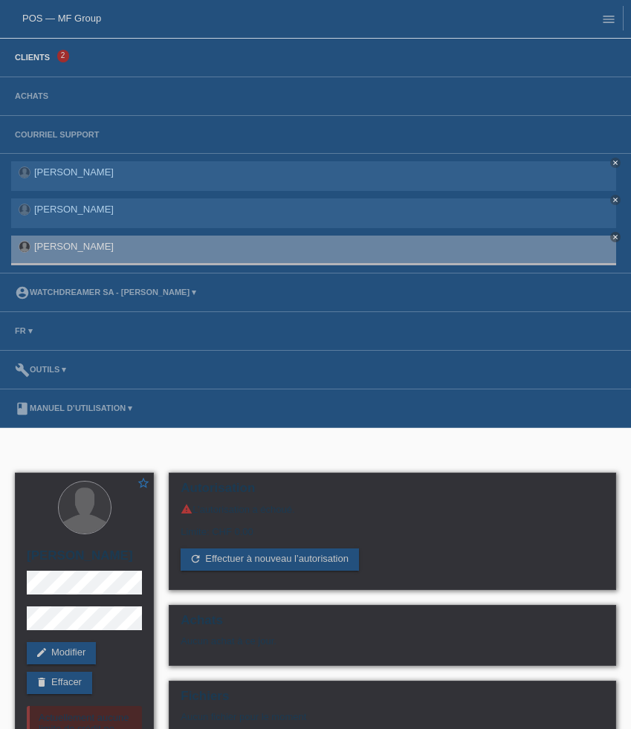
click at [42, 61] on link "Clients" at bounding box center [32, 57] width 50 height 9
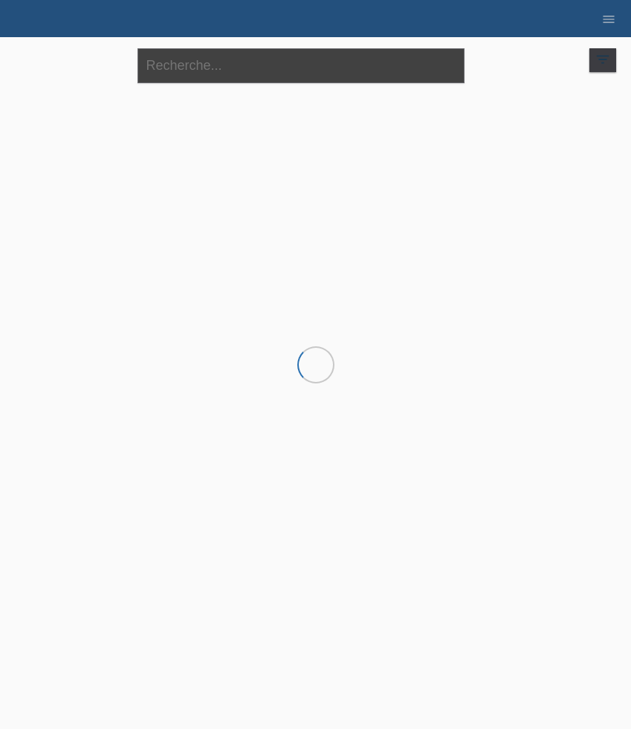
click at [224, 62] on input "text" at bounding box center [301, 65] width 327 height 35
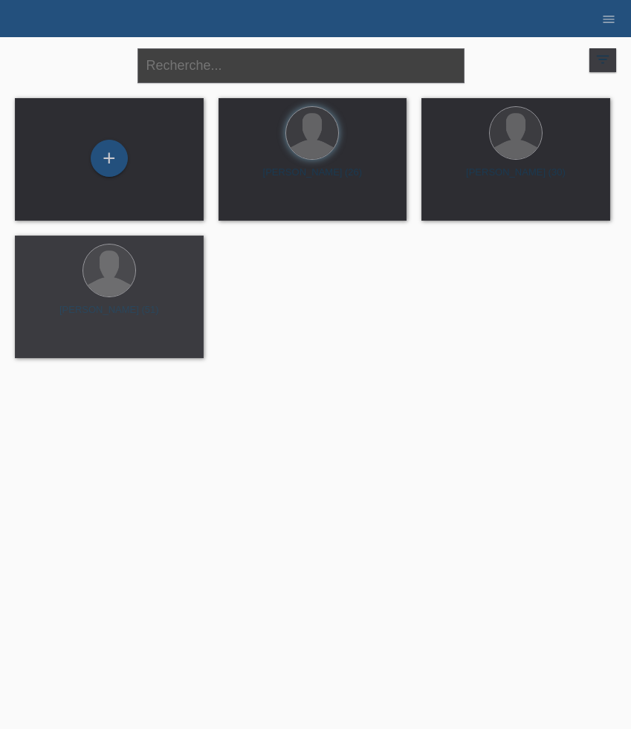
paste input "Berisha"
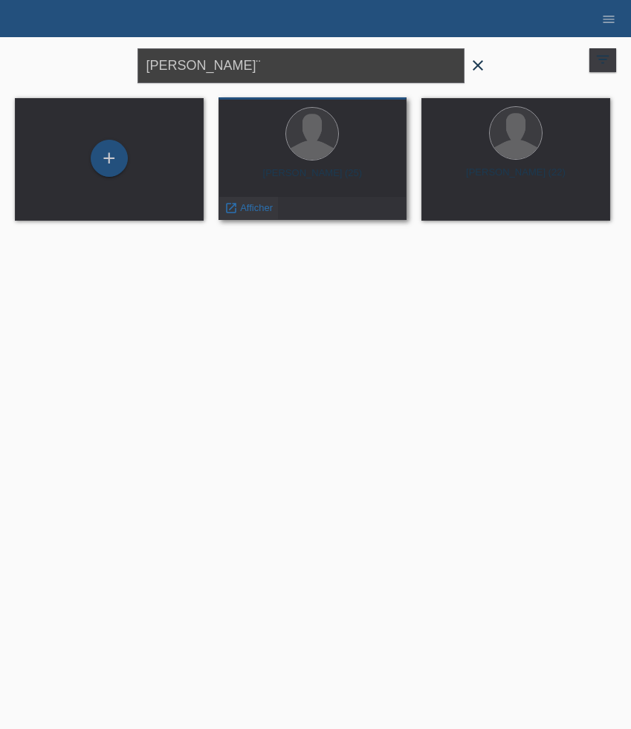
type input "Berisha¨"
click at [263, 205] on span "Afficher" at bounding box center [256, 207] width 33 height 11
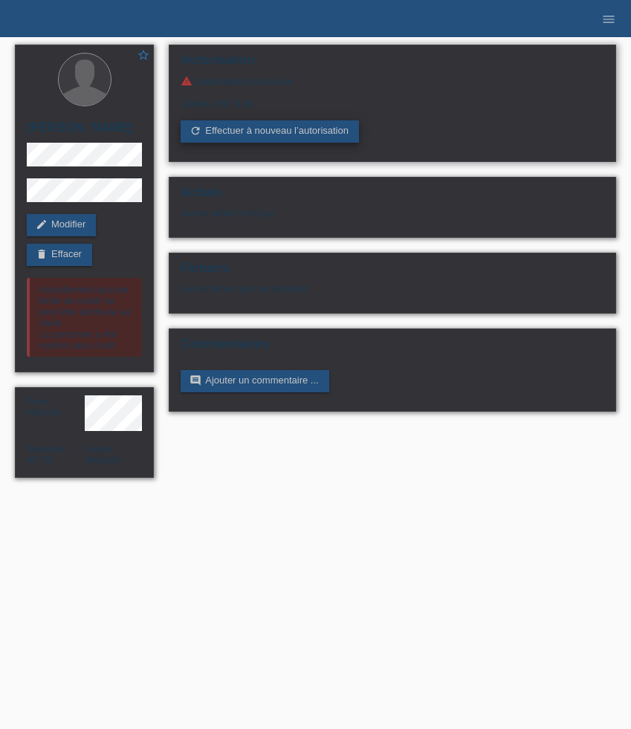
click at [245, 134] on link "refresh Effectuer à nouveau l’autorisation" at bounding box center [270, 131] width 178 height 22
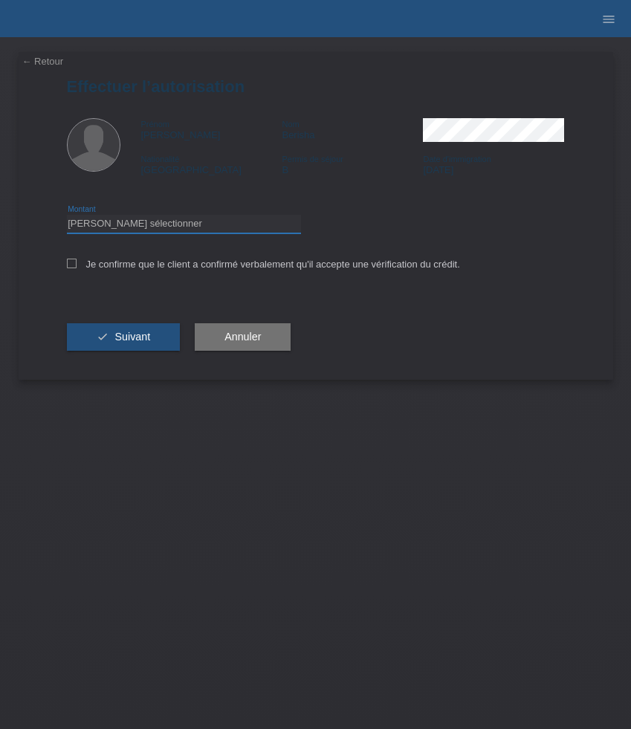
click at [138, 217] on select "Veuillez sélectionner CHF 1.00 - CHF 499.00 CHF 500.00 - CHF 1'999.00 CHF 2'000…" at bounding box center [184, 224] width 234 height 18
select select "3"
click at [67, 217] on select "Veuillez sélectionner CHF 1.00 - CHF 499.00 CHF 500.00 - CHF 1'999.00 CHF 2'000…" at bounding box center [184, 224] width 234 height 18
click at [99, 263] on label "Je confirme que le client a confirmé verbalement qu'il accepte une vérification…" at bounding box center [263, 264] width 393 height 11
click at [77, 263] on input "Je confirme que le client a confirmé verbalement qu'il accepte une vérification…" at bounding box center [72, 264] width 10 height 10
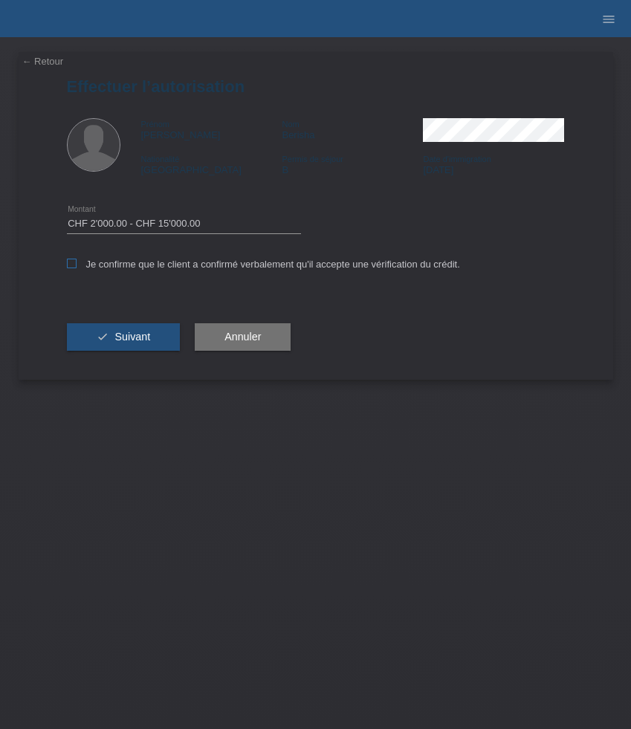
checkbox input "true"
click at [111, 338] on button "check Suivant" at bounding box center [124, 337] width 114 height 28
